Goal: Task Accomplishment & Management: Use online tool/utility

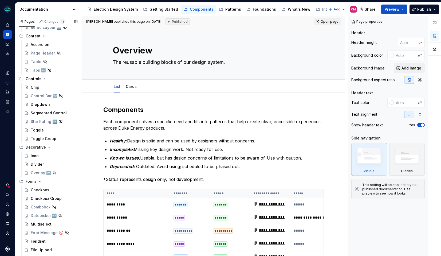
scroll to position [267, 0]
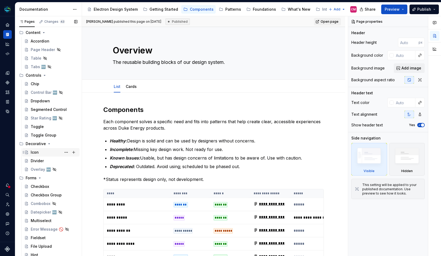
click at [39, 150] on div "Icon" at bounding box center [54, 152] width 47 height 7
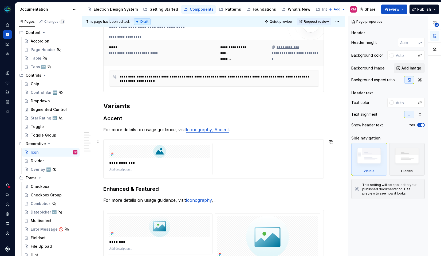
scroll to position [184, 0]
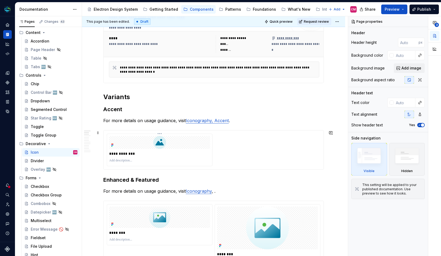
click at [150, 137] on div at bounding box center [159, 142] width 101 height 13
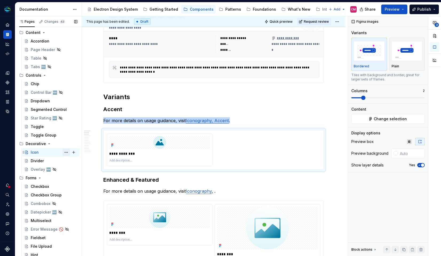
click at [65, 153] on button "Page tree" at bounding box center [66, 152] width 7 height 7
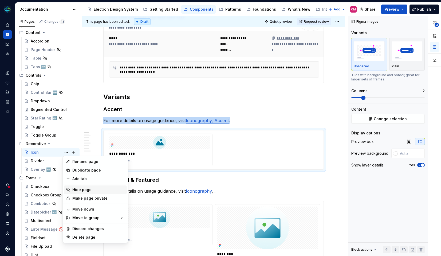
click at [77, 190] on div "Hide page" at bounding box center [98, 189] width 52 height 5
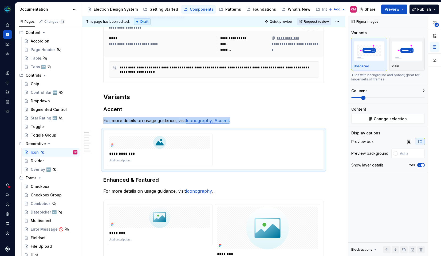
click at [327, 22] on span "Request review" at bounding box center [316, 22] width 25 height 4
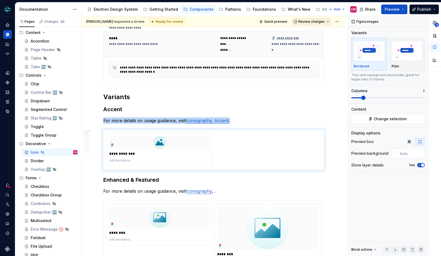
click at [323, 20] on span "Review changes" at bounding box center [312, 22] width 26 height 4
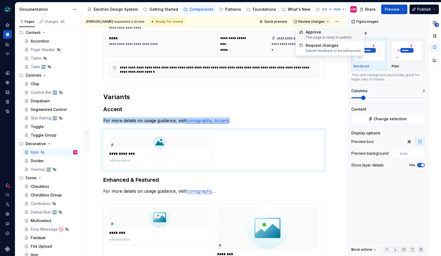
click at [319, 30] on div "Approve" at bounding box center [329, 31] width 47 height 5
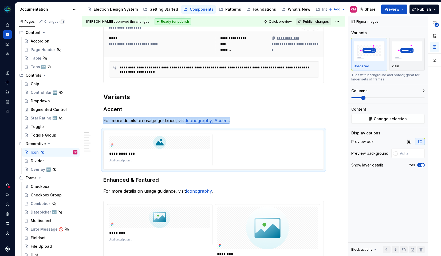
click at [317, 21] on span "Publish changes" at bounding box center [316, 22] width 26 height 4
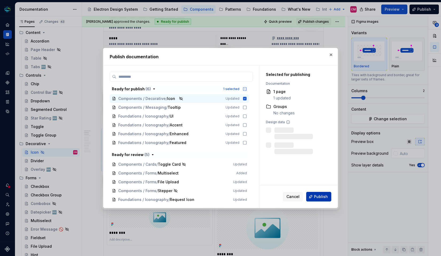
click at [316, 200] on button "Publish" at bounding box center [319, 197] width 25 height 10
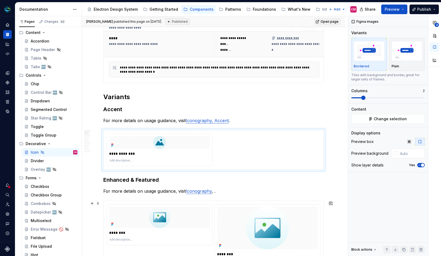
type textarea "*"
